Goal: Find specific page/section: Find specific page/section

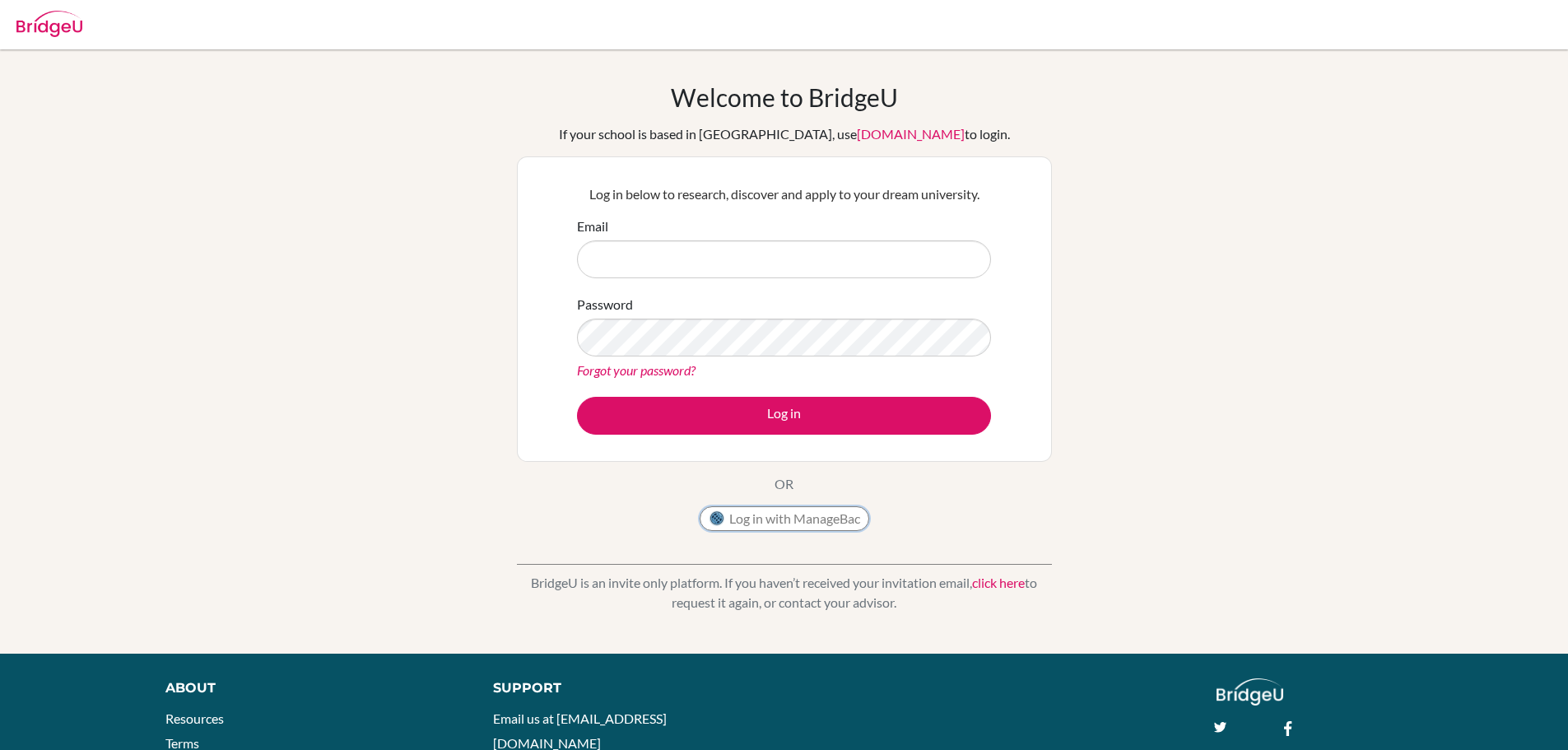
click at [820, 525] on button "Log in with ManageBac" at bounding box center [784, 519] width 170 height 25
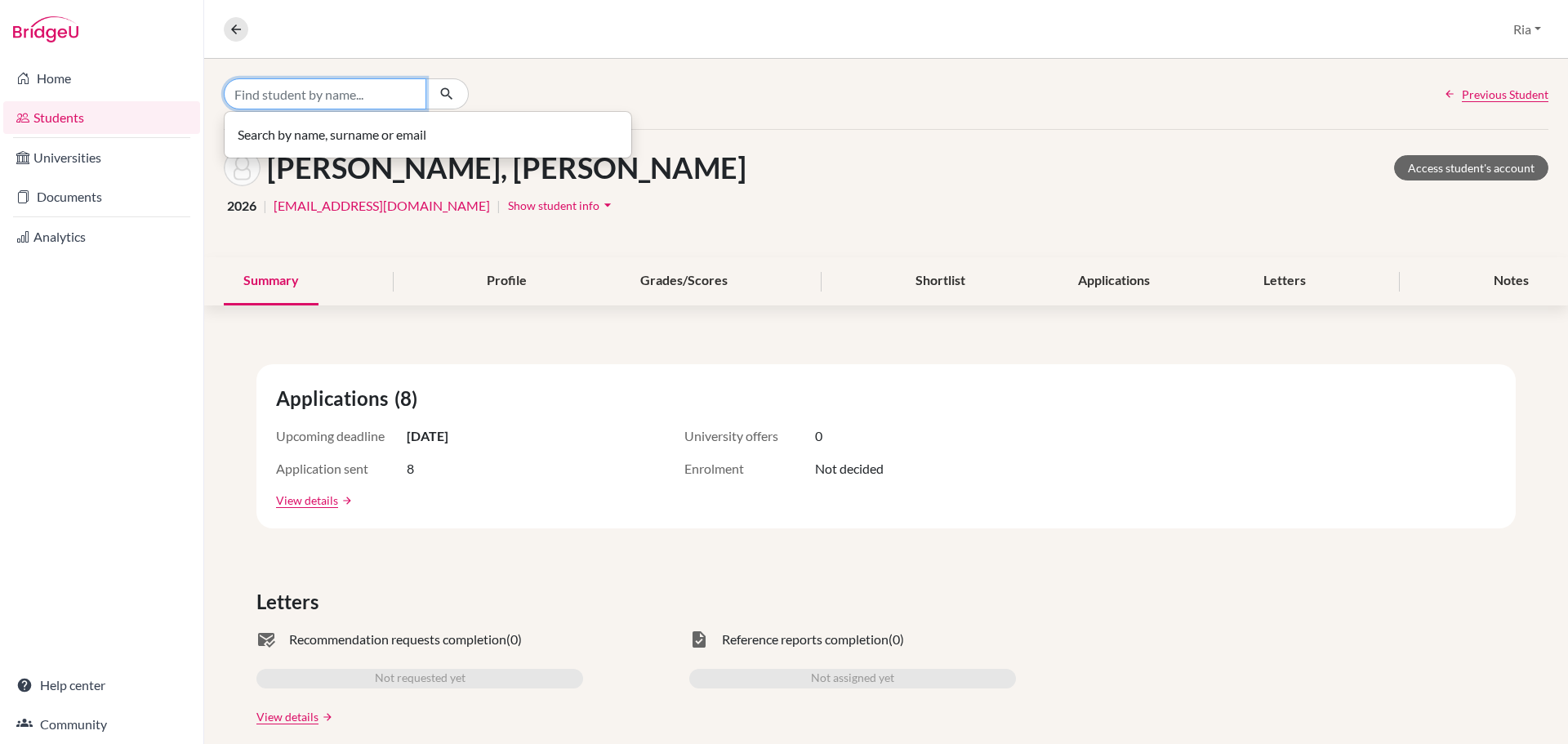
click at [319, 93] on input "Find student by name..." at bounding box center [325, 94] width 202 height 31
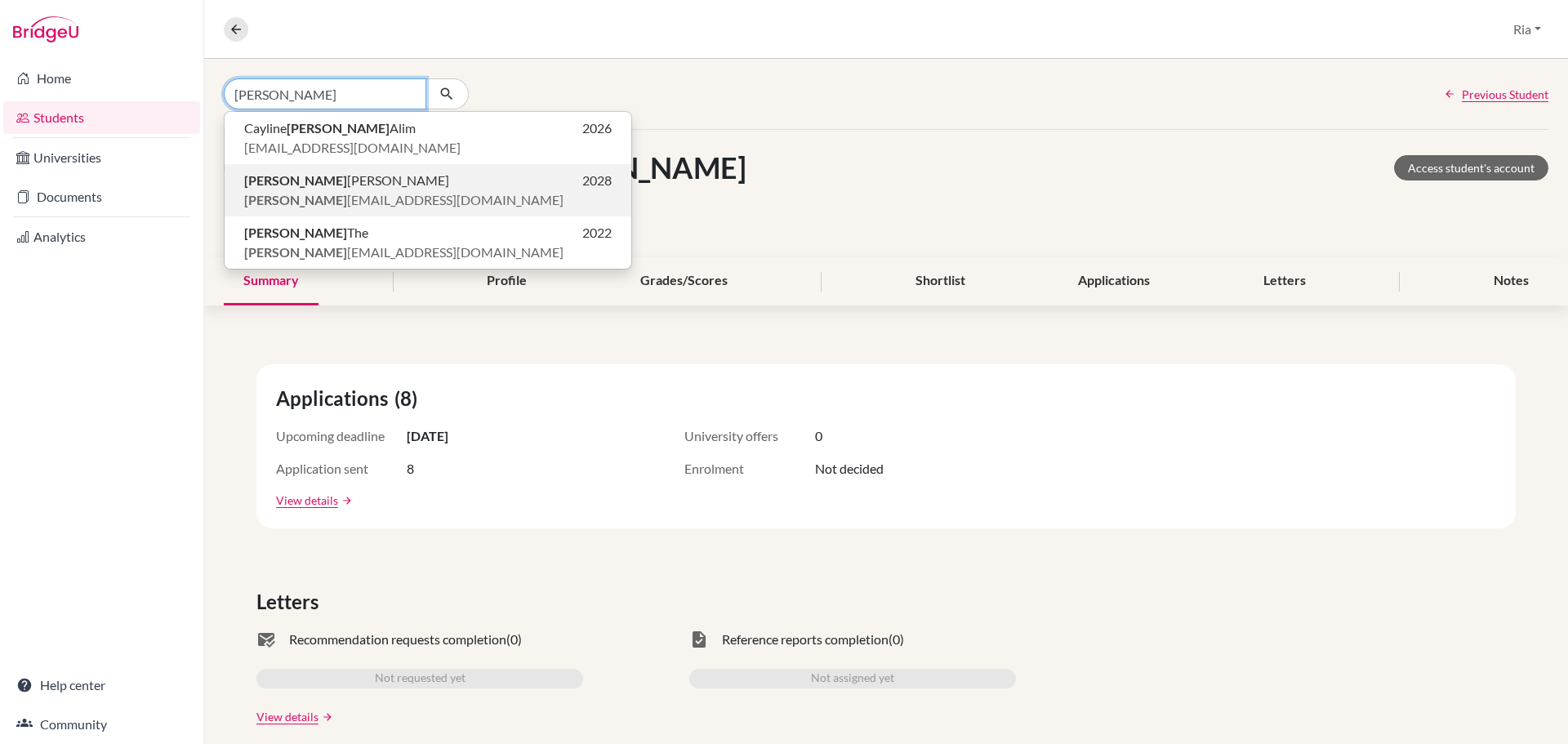
type input "[PERSON_NAME]"
click at [362, 189] on span "[PERSON_NAME] [PERSON_NAME]" at bounding box center [346, 180] width 205 height 20
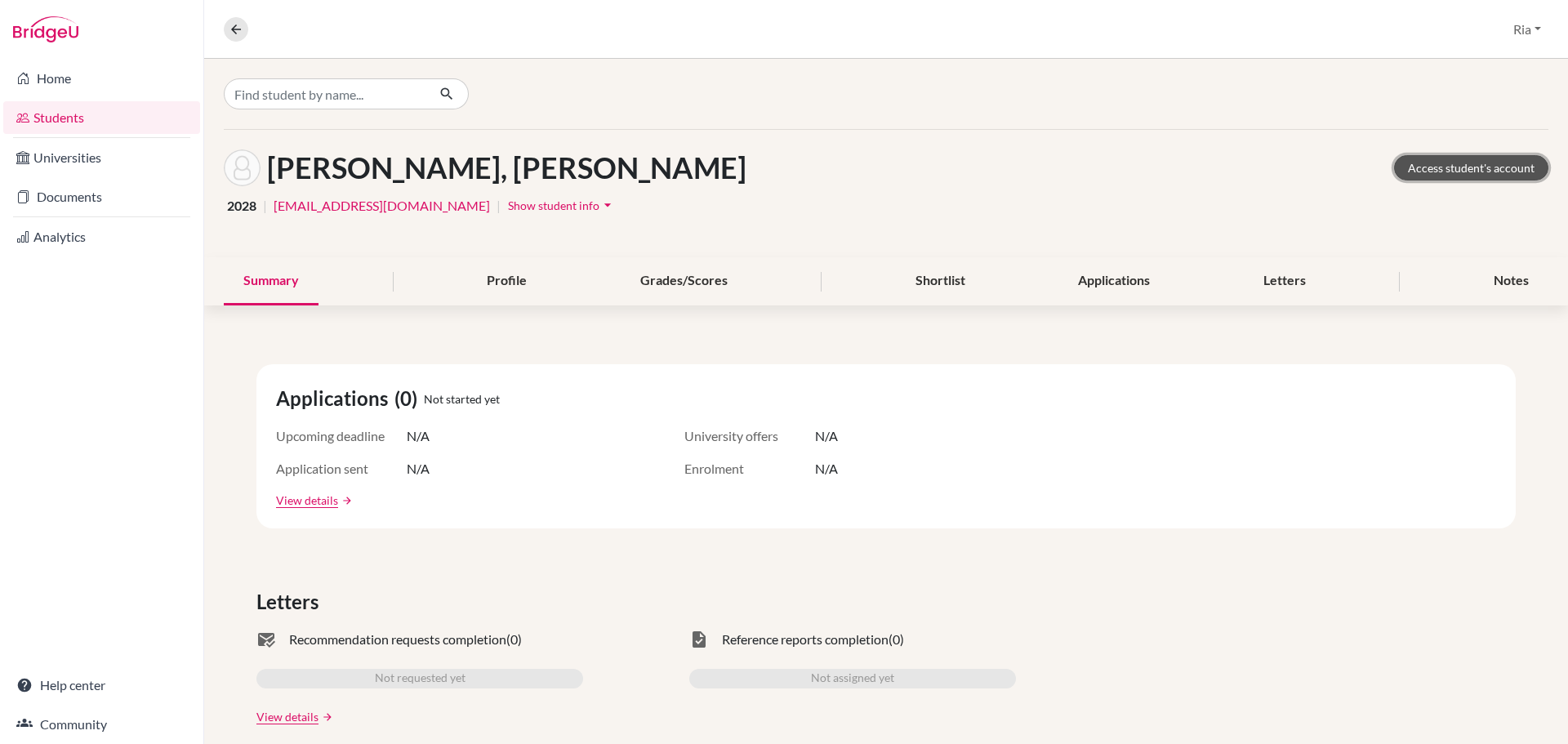
click at [1473, 163] on link "Access student's account" at bounding box center [1471, 168] width 155 height 26
